Goal: Task Accomplishment & Management: Manage account settings

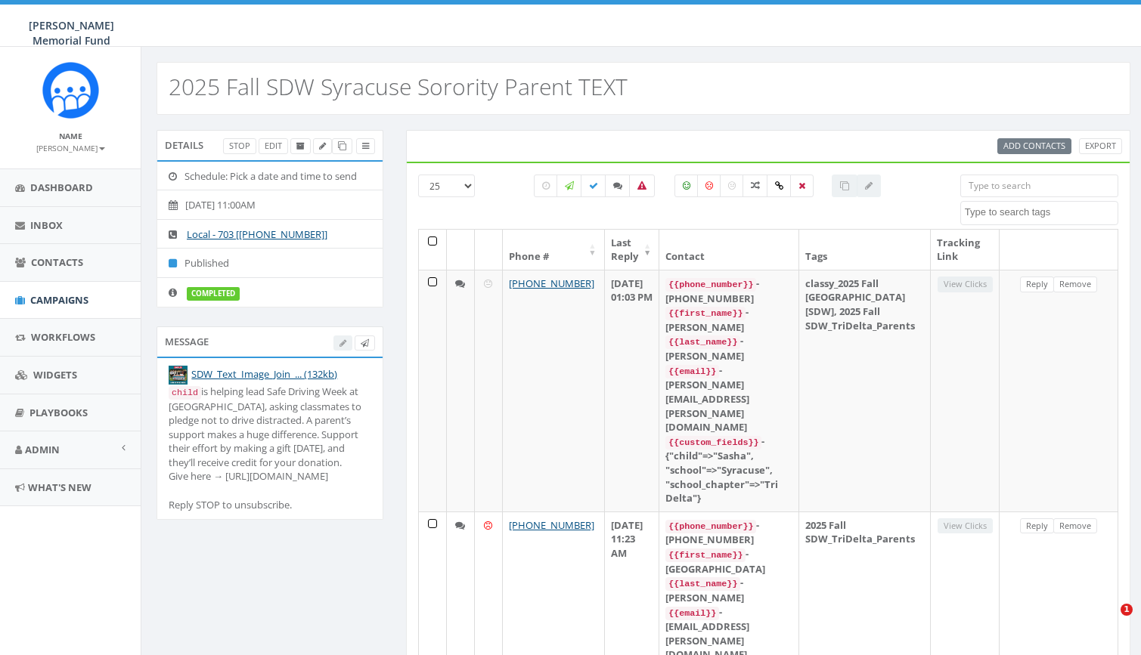
select select
click at [57, 298] on span "Campaigns" at bounding box center [59, 300] width 58 height 14
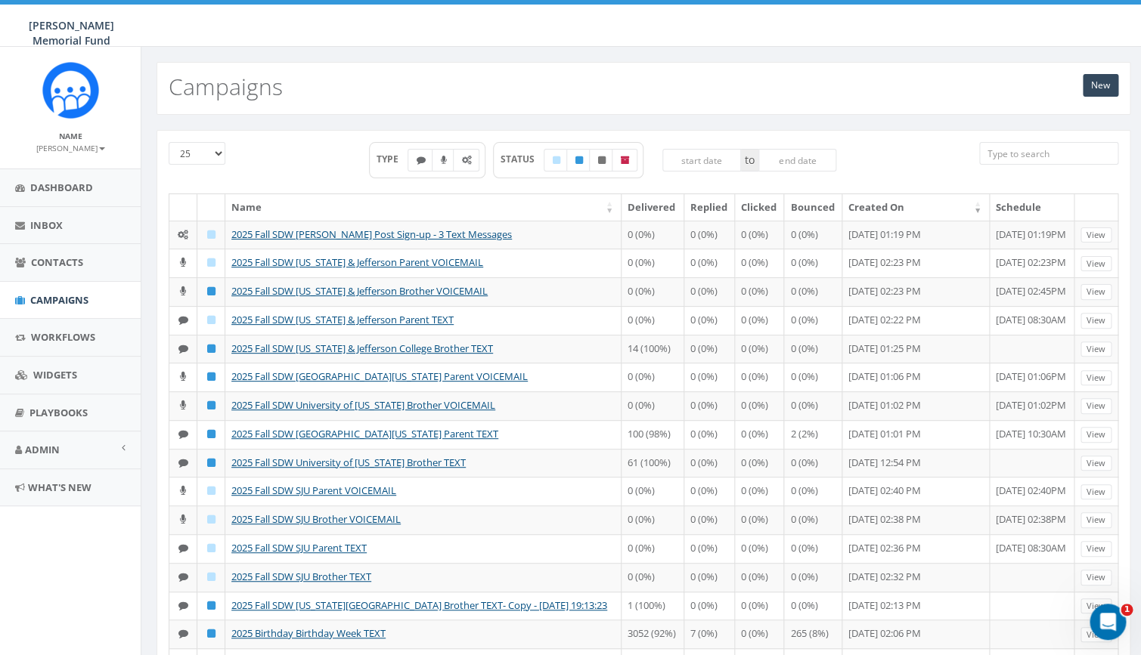
click at [1024, 153] on input "search" at bounding box center [1048, 153] width 139 height 23
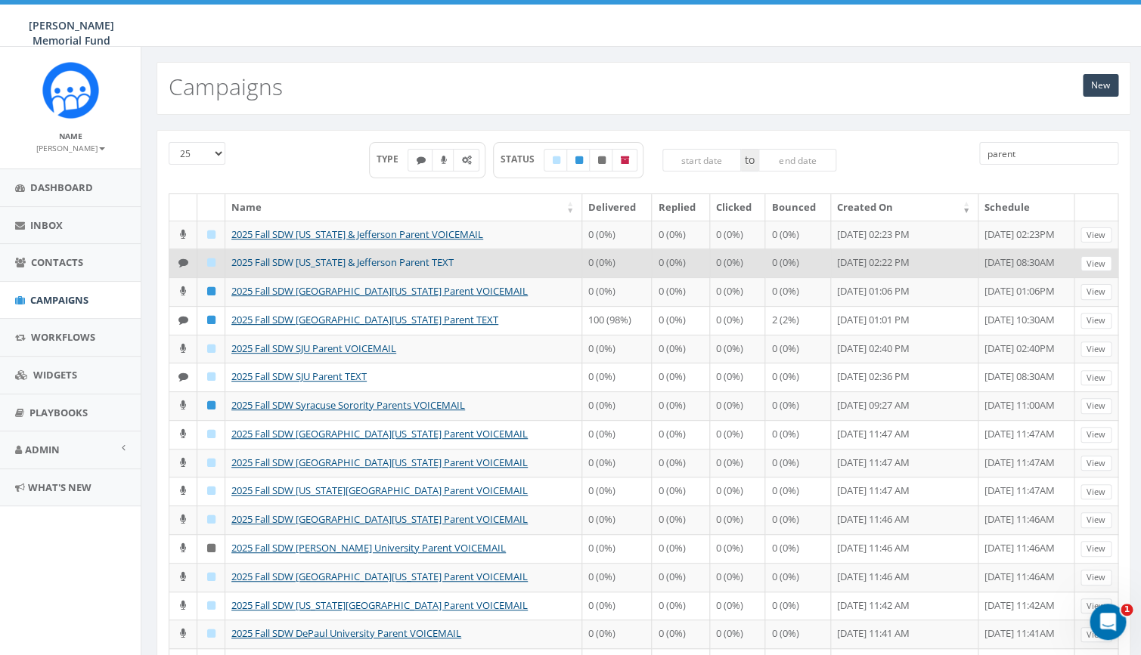
type input "parent"
click at [398, 269] on link "2025 Fall SDW [US_STATE] & Jefferson Parent TEXT" at bounding box center [342, 262] width 222 height 14
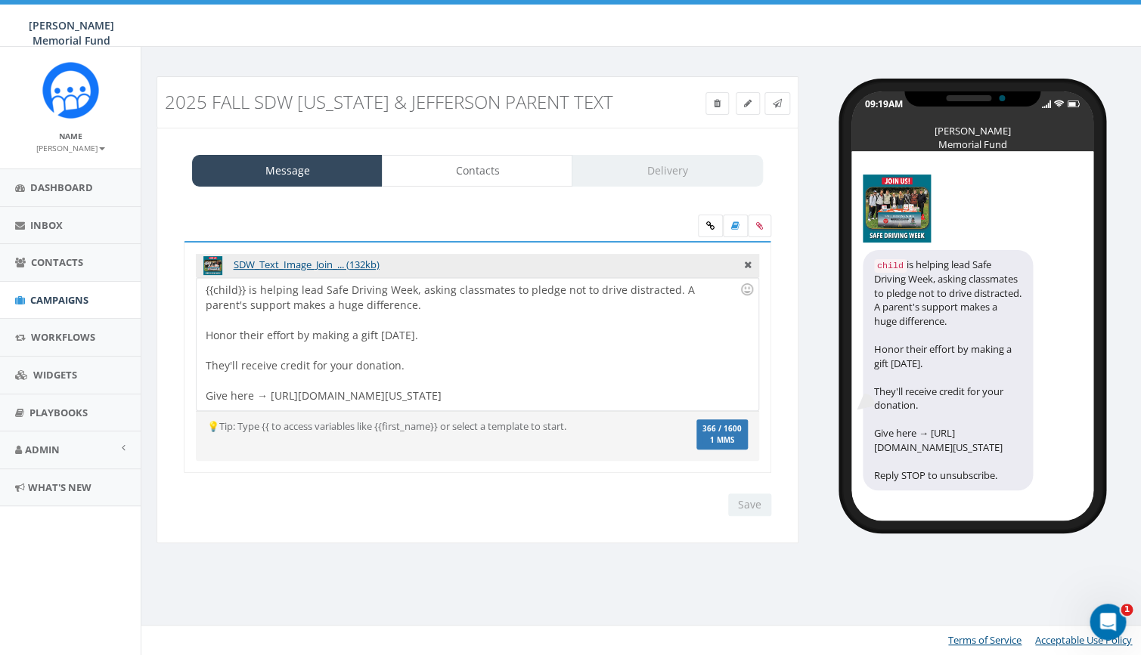
click at [242, 323] on div "{{child}} is helping lead Safe Driving Week, asking classmates to pledge not to…" at bounding box center [477, 344] width 561 height 132
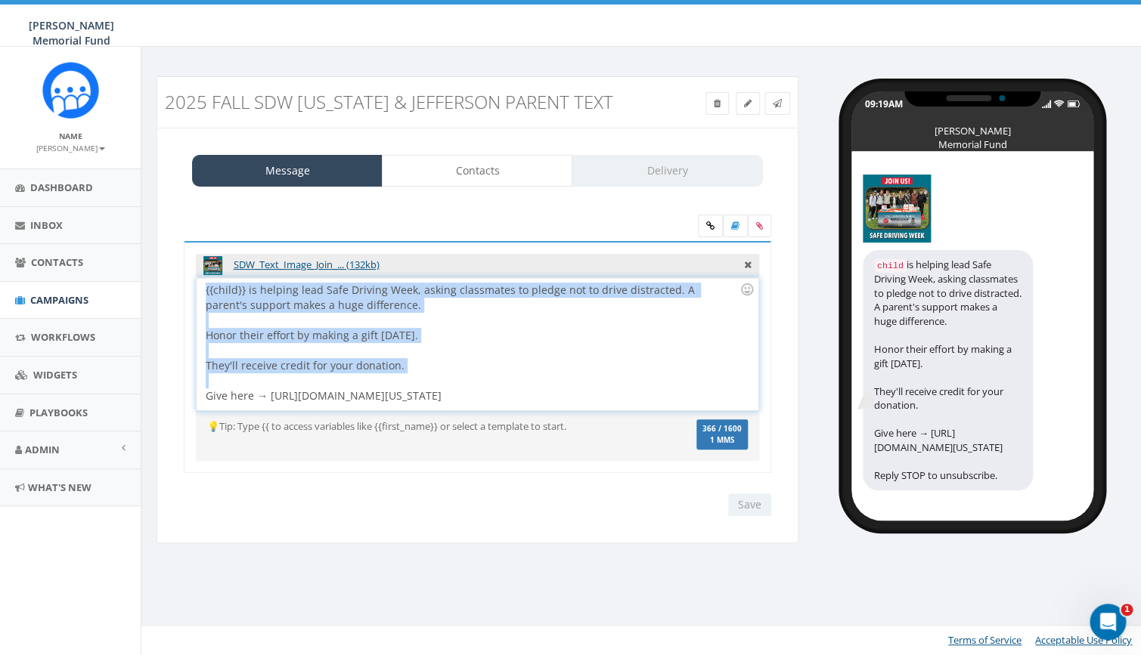
copy div "{{child}} is helping lead Safe Driving Week, asking classmates to pledge not to…"
